Goal: Task Accomplishment & Management: Use online tool/utility

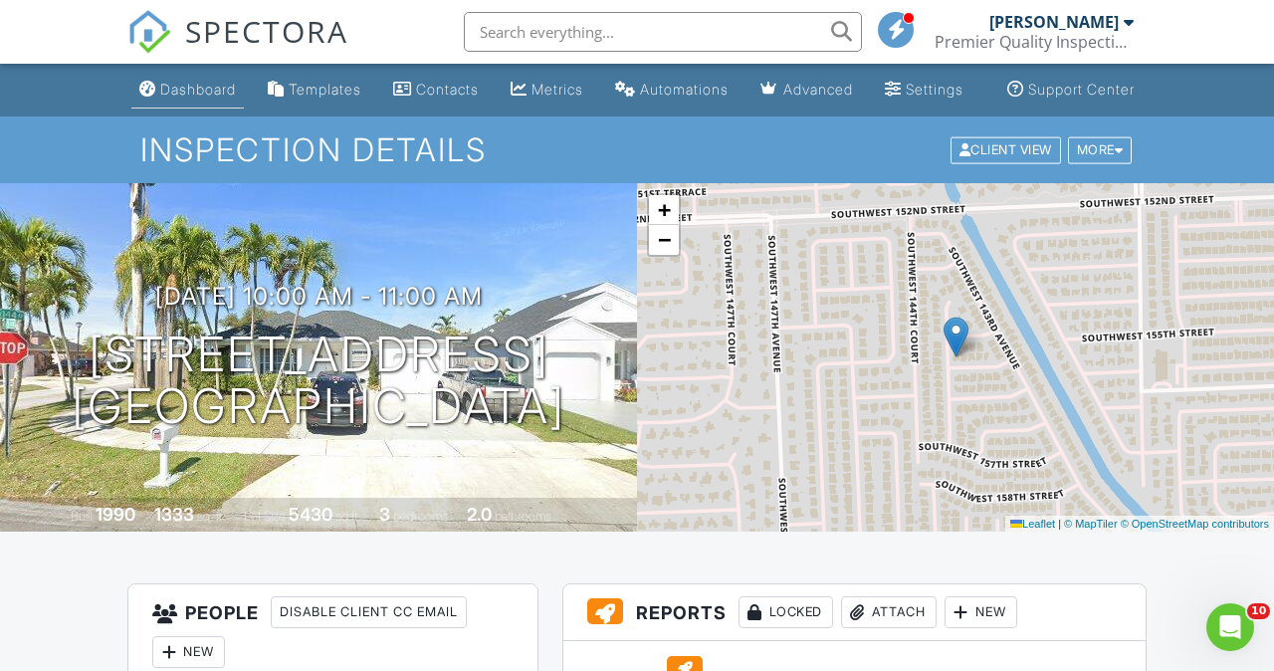
click at [213, 102] on link "Dashboard" at bounding box center [187, 90] width 112 height 37
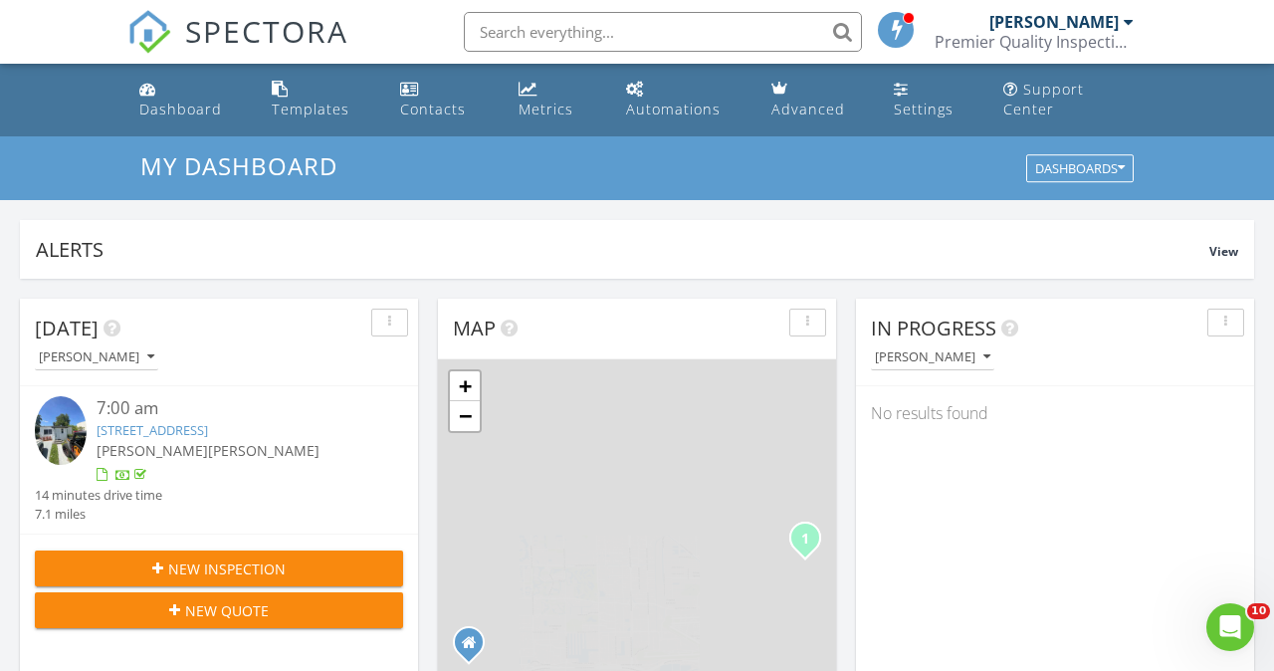
scroll to position [1813, 1275]
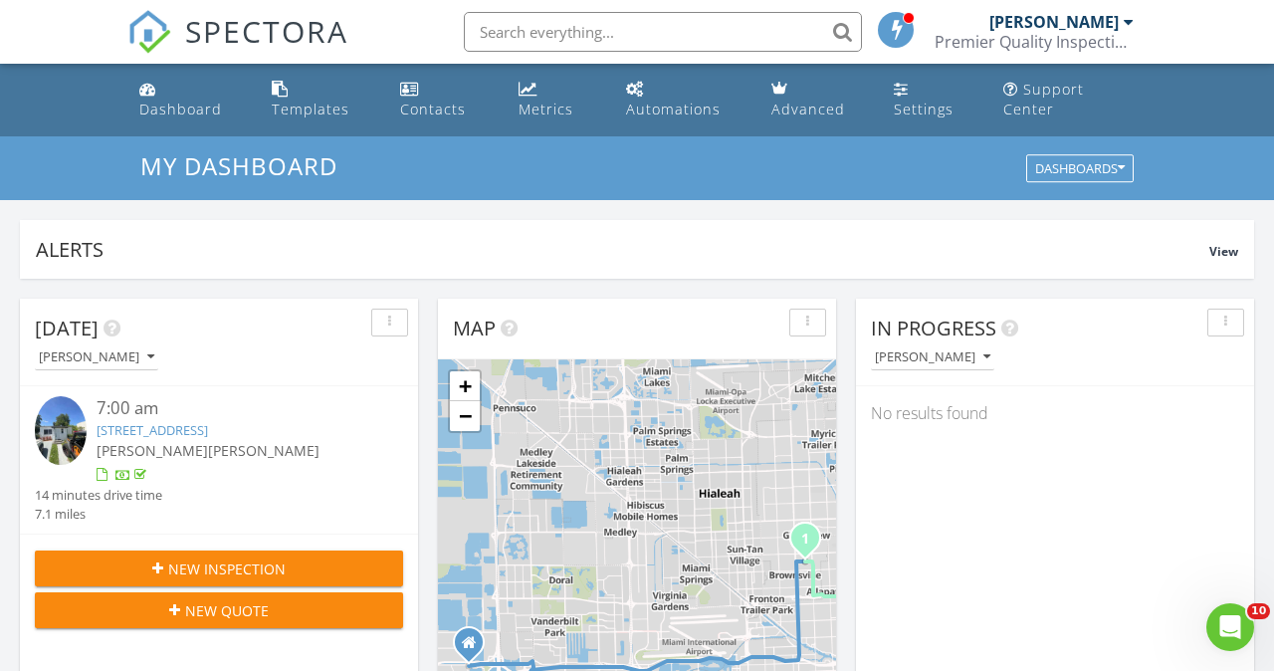
click at [324, 579] on div "New Inspection" at bounding box center [219, 569] width 336 height 21
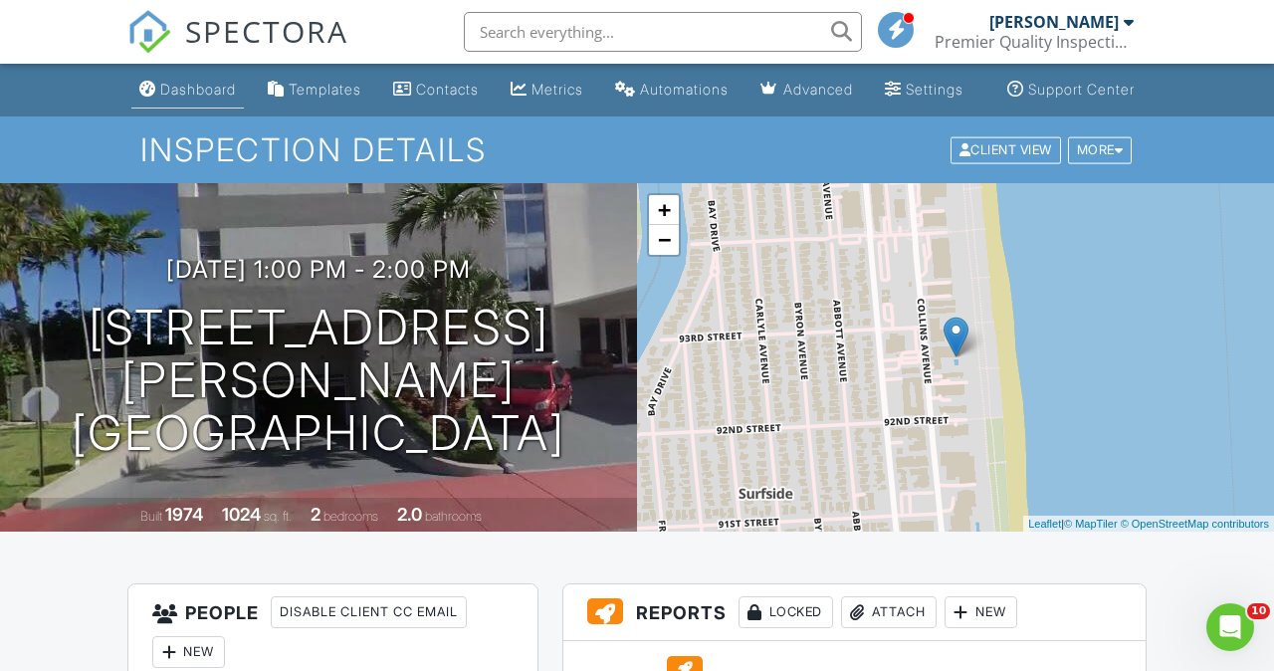
click at [176, 85] on div "Dashboard" at bounding box center [198, 89] width 76 height 17
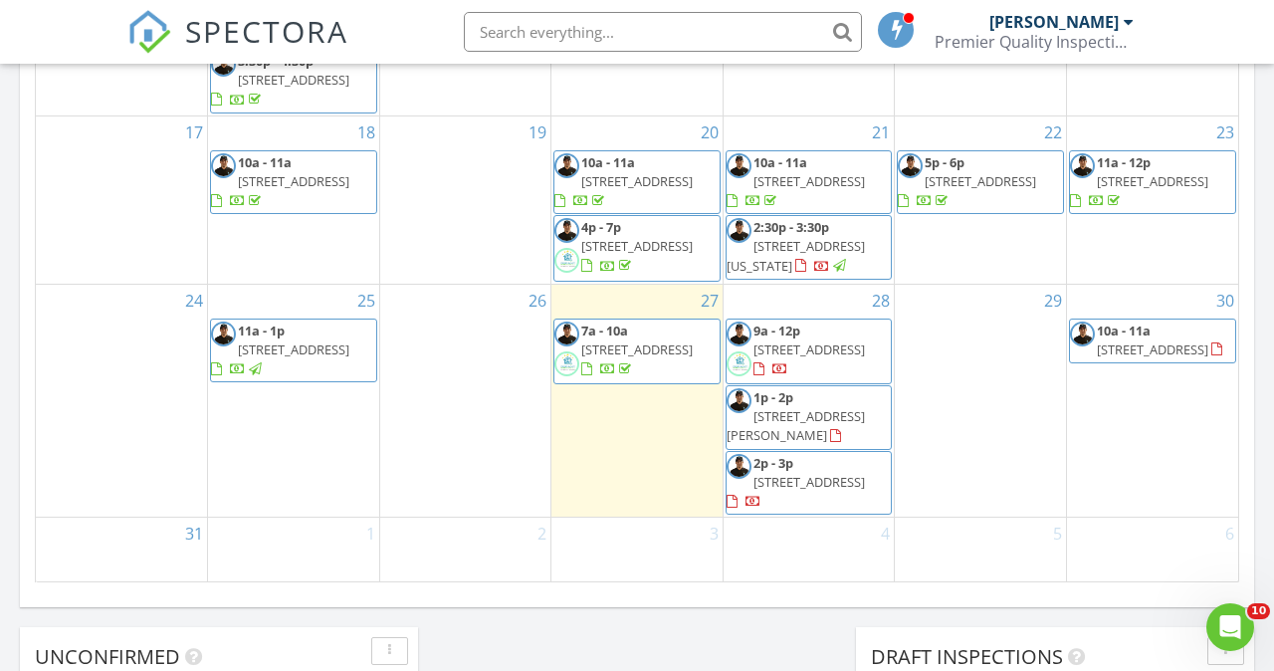
scroll to position [1270, 0]
